Goal: Information Seeking & Learning: Learn about a topic

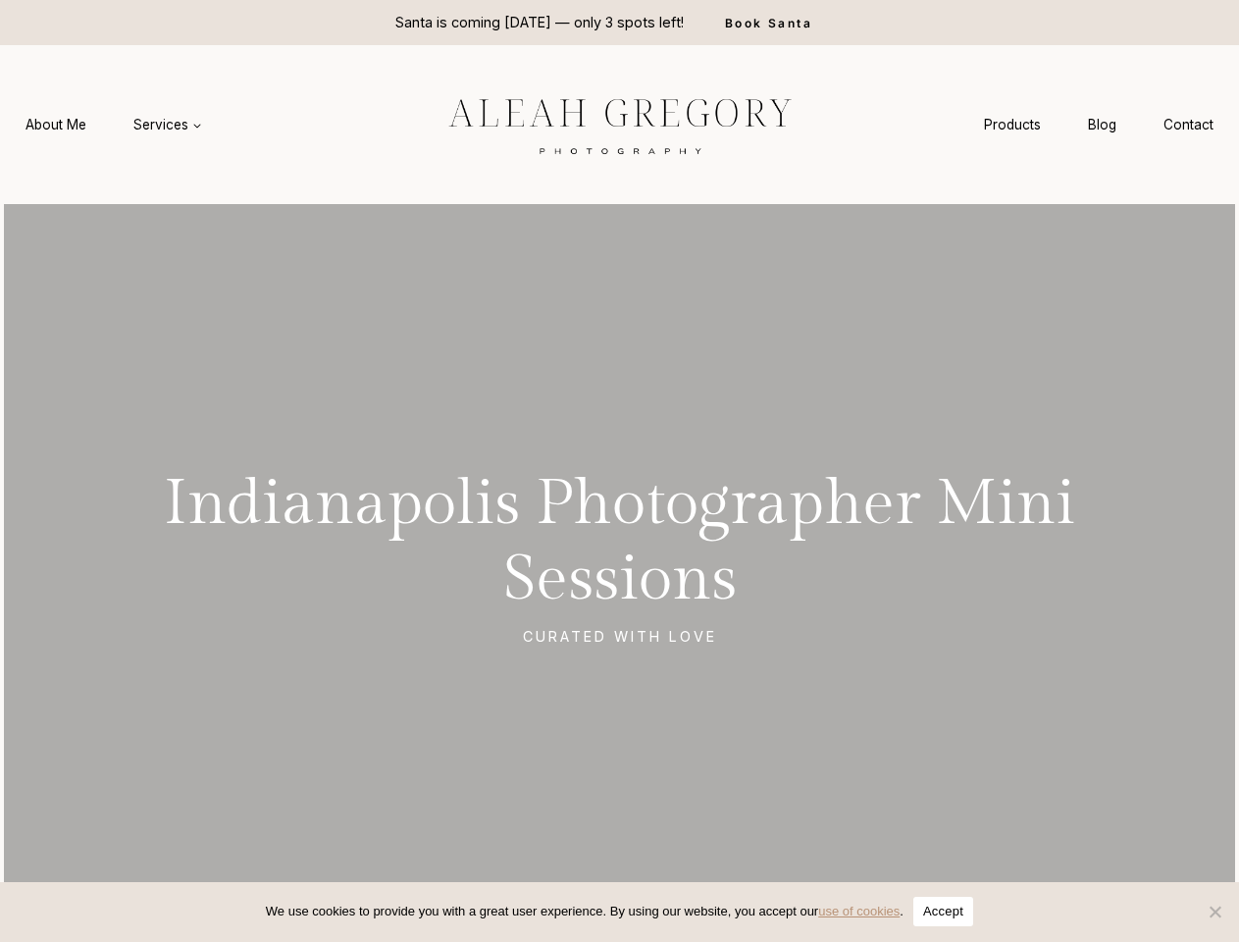
click at [167, 125] on span "Services Expand" at bounding box center [167, 125] width 69 height 20
click at [945, 911] on button "Accept" at bounding box center [943, 910] width 60 height 29
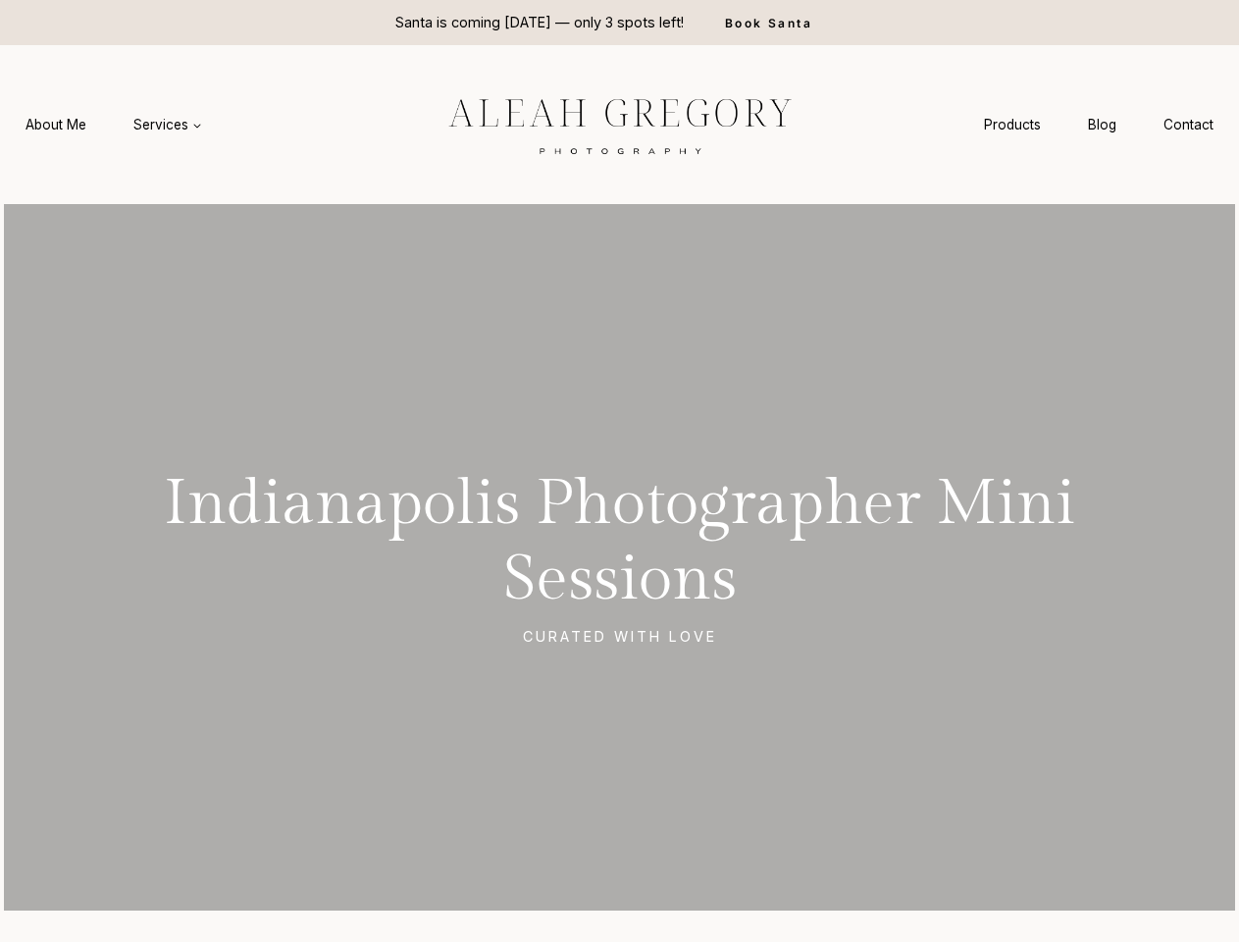
click at [1214, 911] on span "Cookie Notice" at bounding box center [1214, 911] width 20 height 20
